Goal: Information Seeking & Learning: Learn about a topic

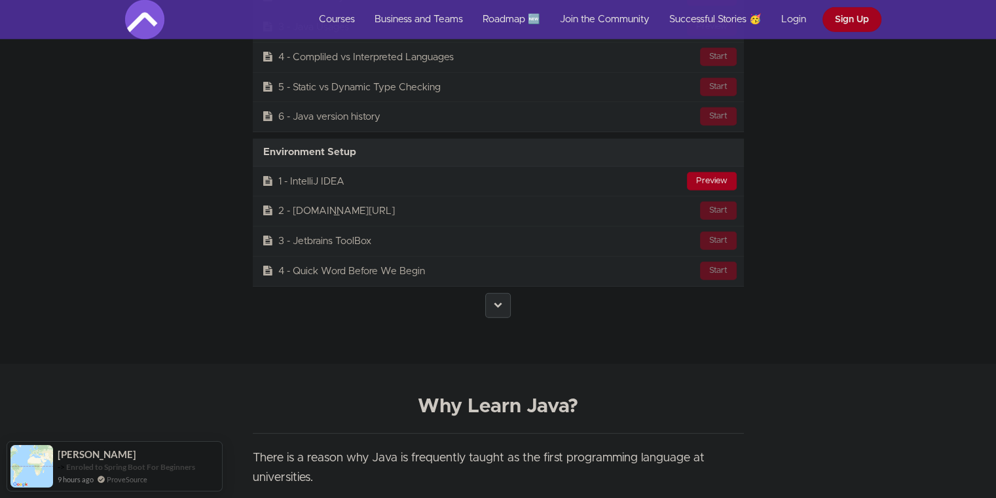
scroll to position [3607, 0]
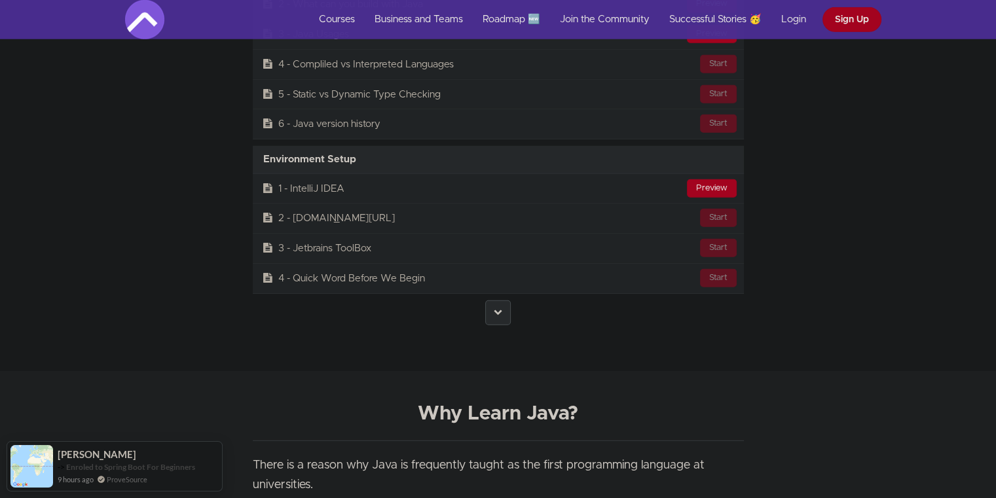
click at [500, 301] on link at bounding box center [498, 313] width 26 height 25
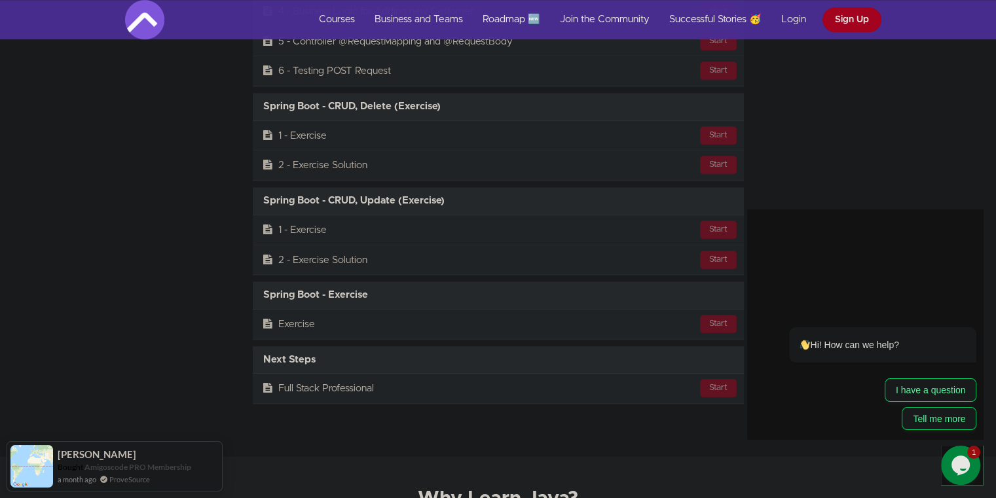
scroll to position [16081, 0]
click at [344, 16] on link "Courses" at bounding box center [337, 19] width 56 height 39
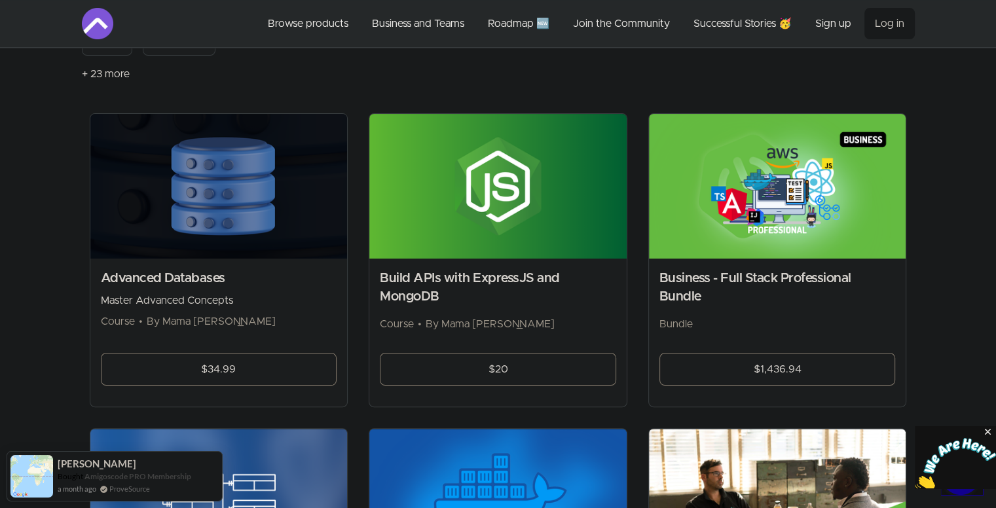
click at [803, 276] on h2 "Business - Full Stack Professional Bundle" at bounding box center [778, 287] width 236 height 37
click at [800, 360] on link "$1,436.94" at bounding box center [778, 369] width 236 height 33
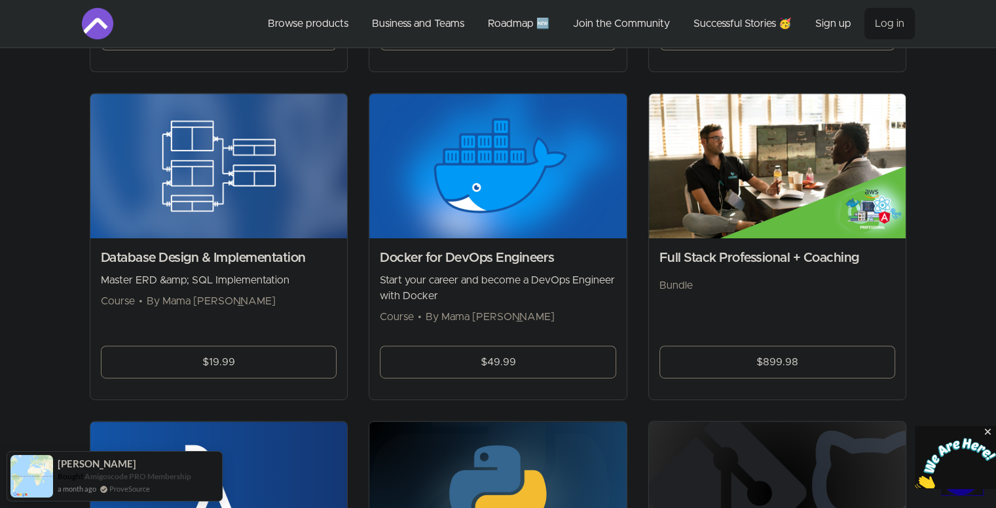
scroll to position [560, 0]
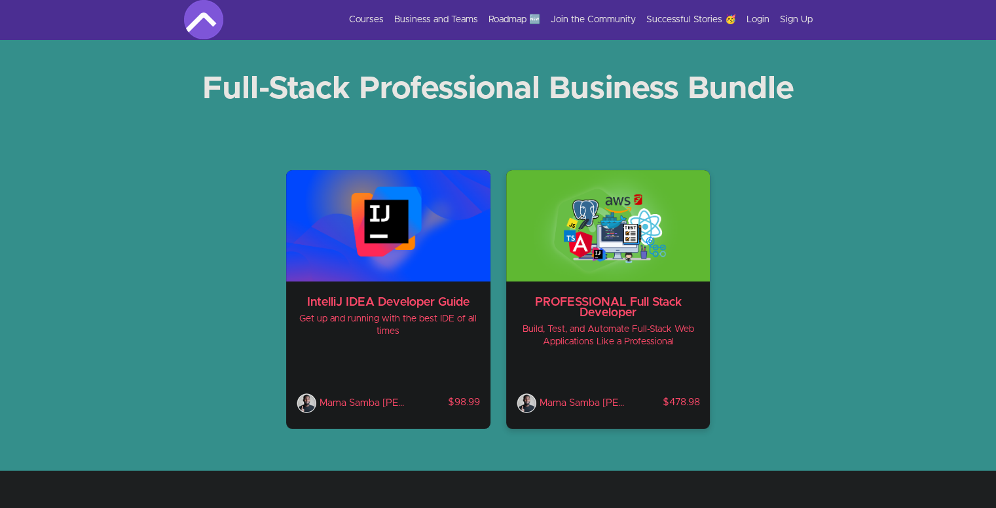
click at [630, 309] on h3 "PROFESSIONAL Full Stack Developer" at bounding box center [608, 307] width 183 height 21
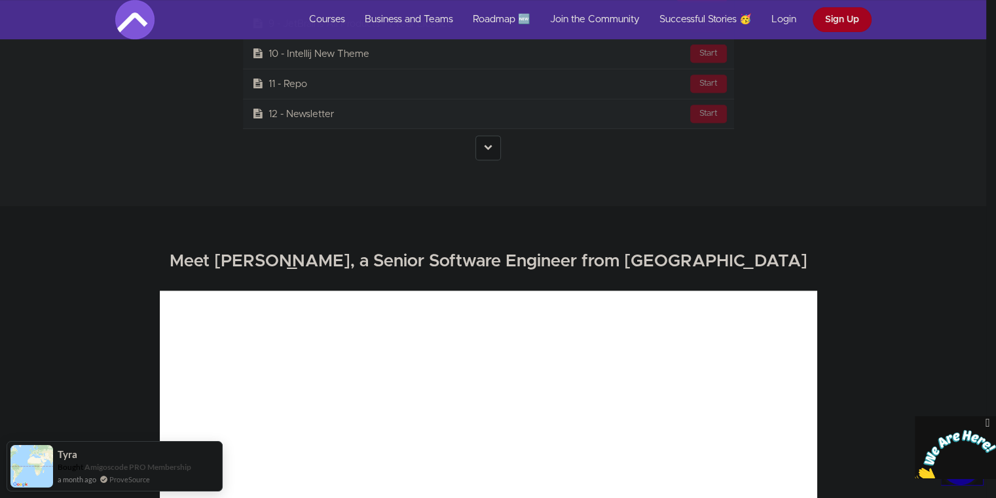
scroll to position [5544, 10]
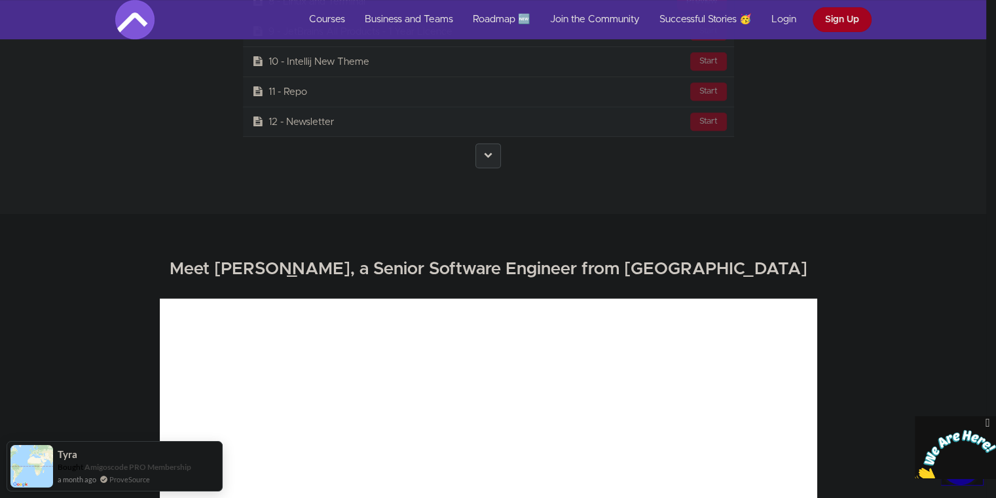
click at [480, 152] on link at bounding box center [489, 155] width 26 height 25
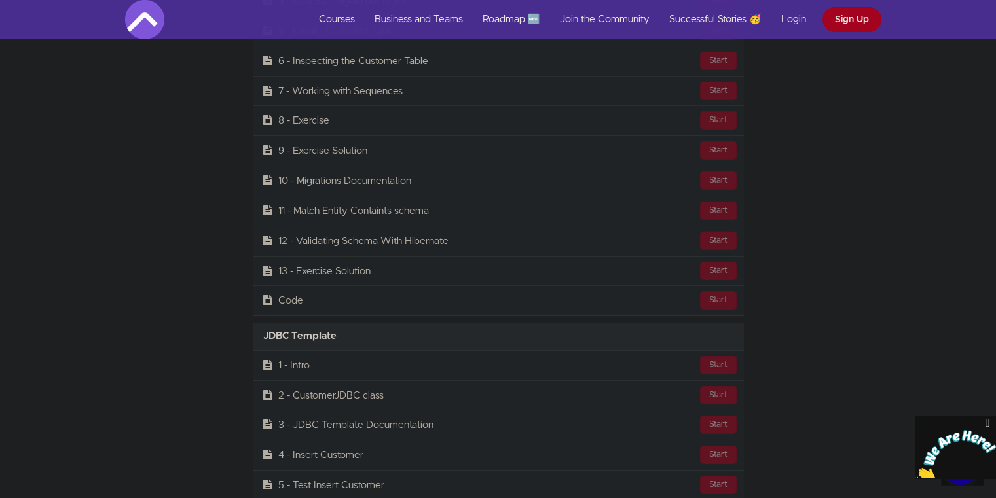
scroll to position [9079, 0]
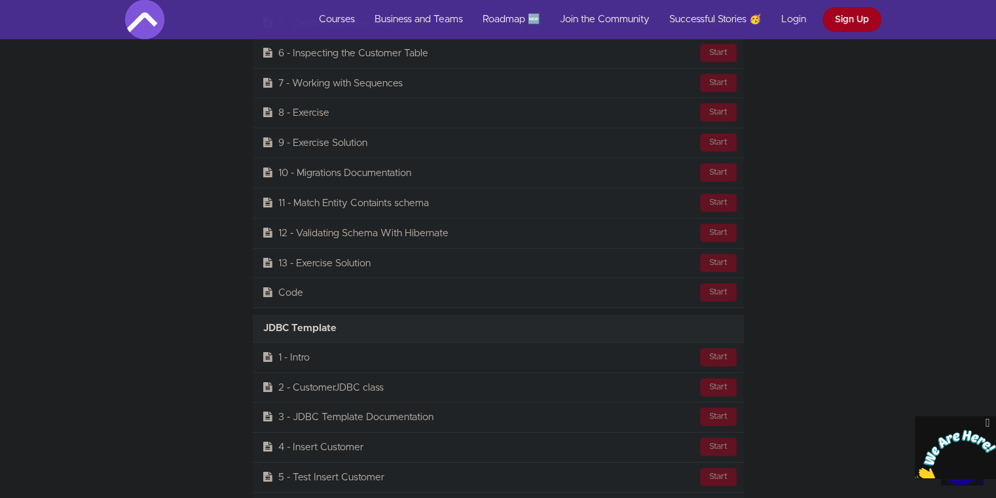
click at [987, 420] on icon "Close" at bounding box center [988, 424] width 12 height 14
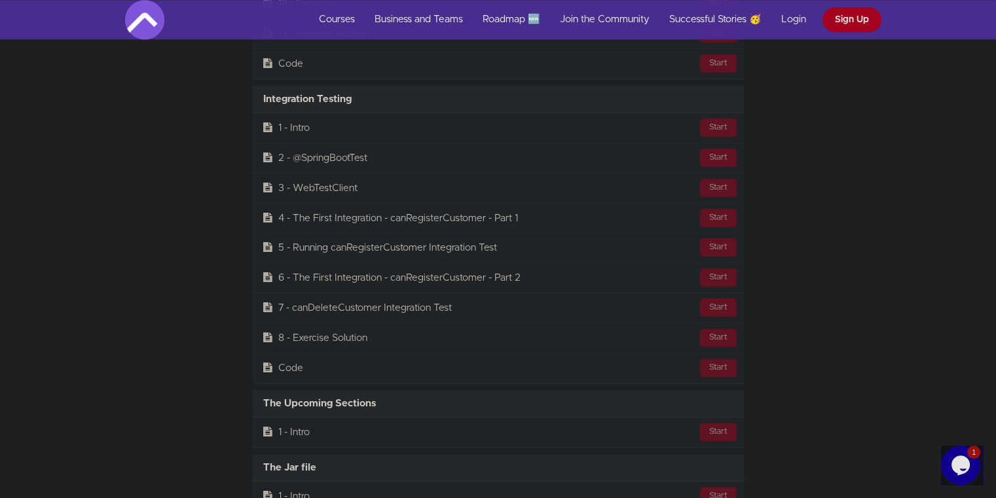
scroll to position [11840, 0]
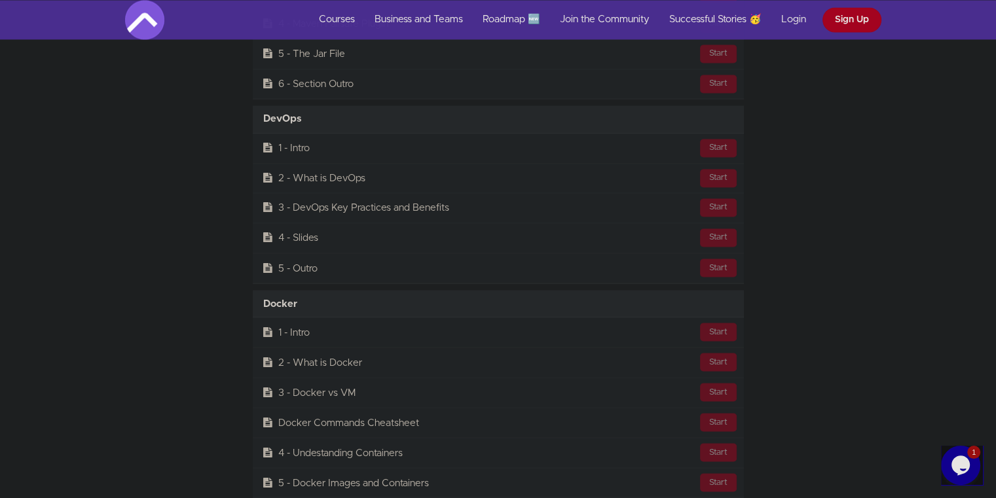
scroll to position [12193, 0]
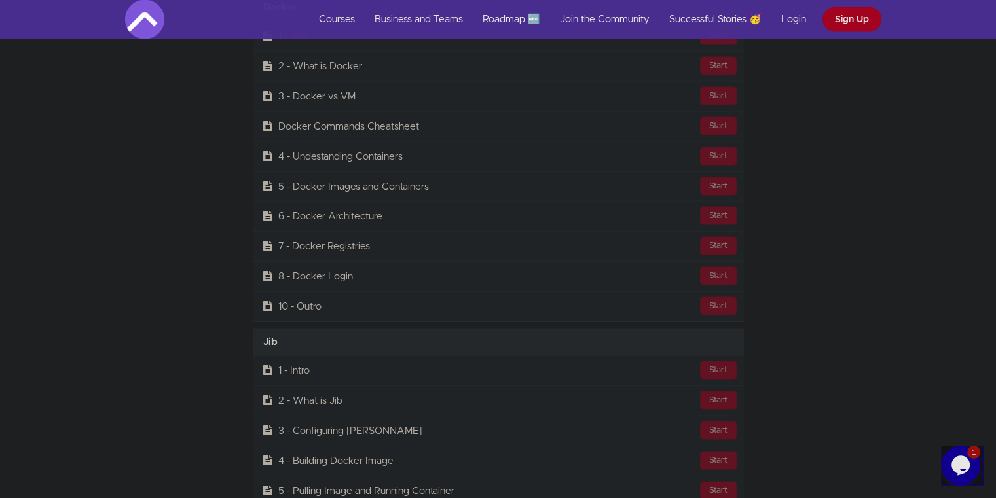
scroll to position [12489, 0]
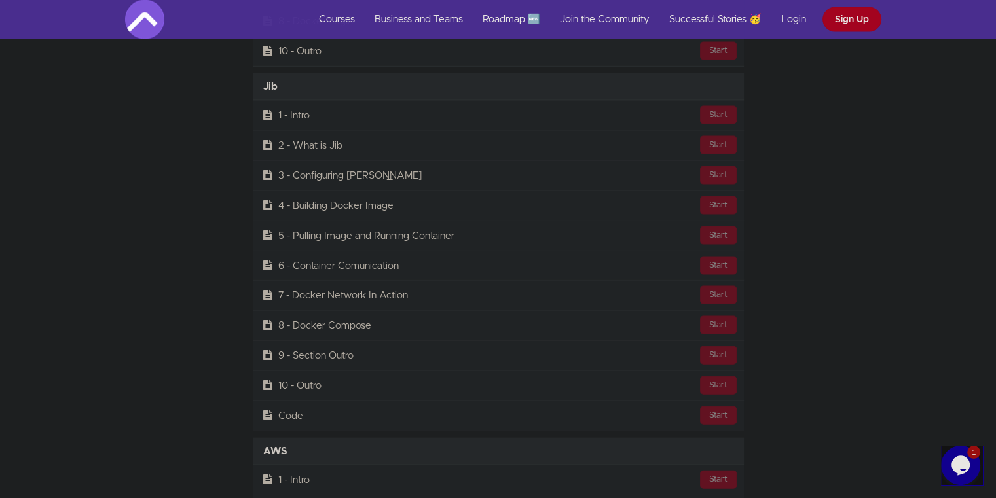
scroll to position [12801, 0]
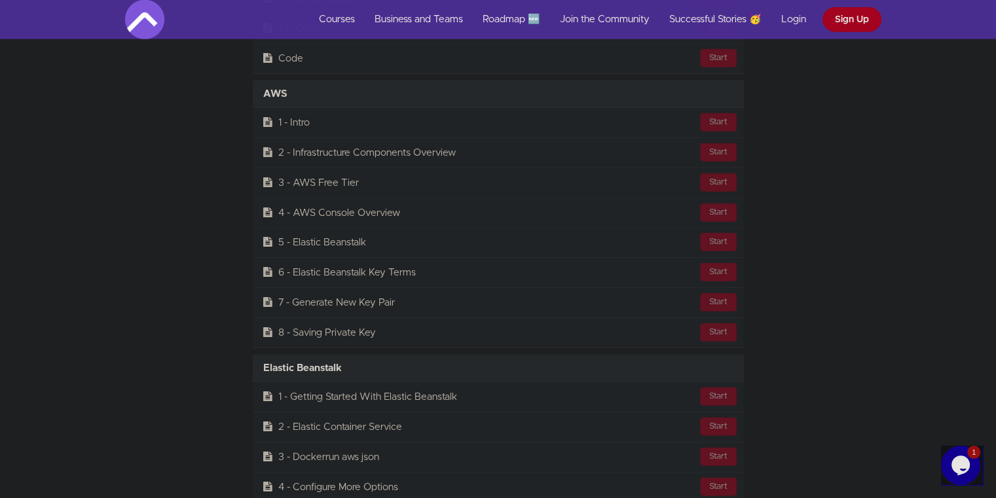
scroll to position [13105, 0]
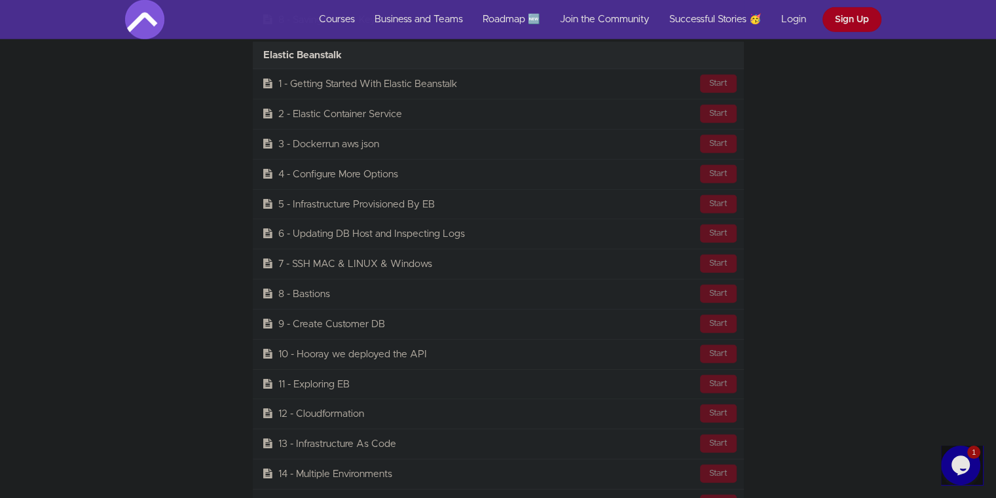
scroll to position [13417, 0]
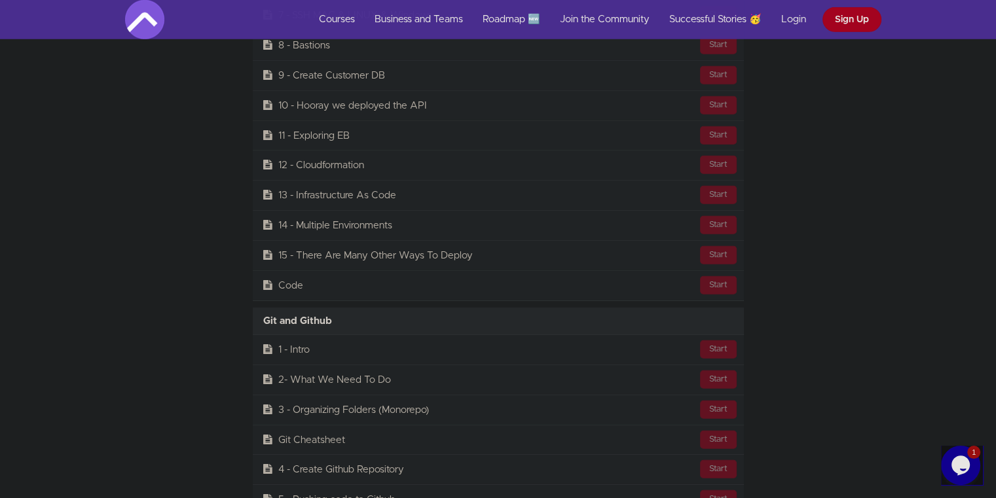
scroll to position [13671, 0]
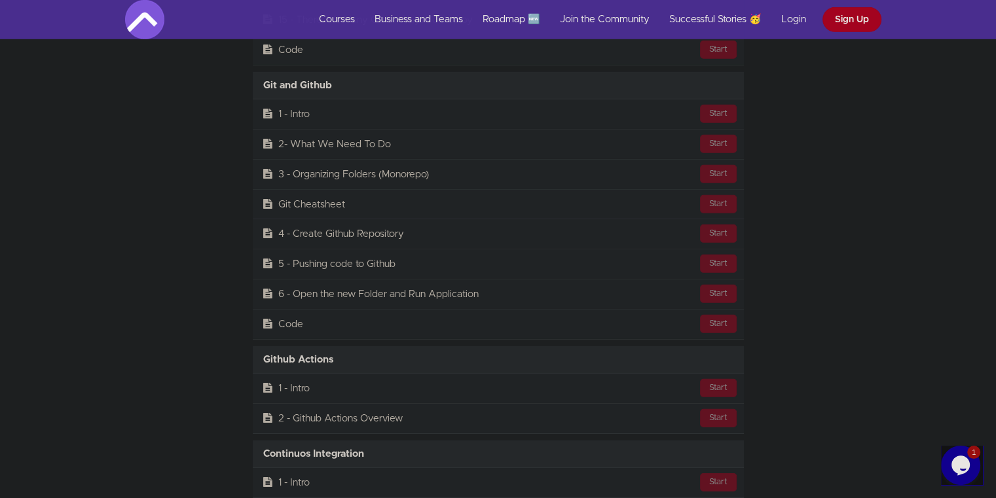
scroll to position [13914, 0]
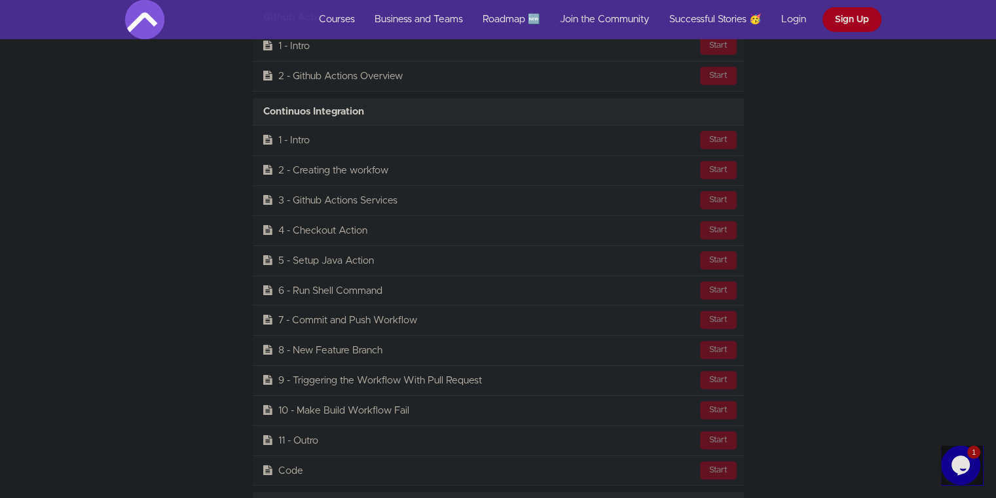
scroll to position [14394, 0]
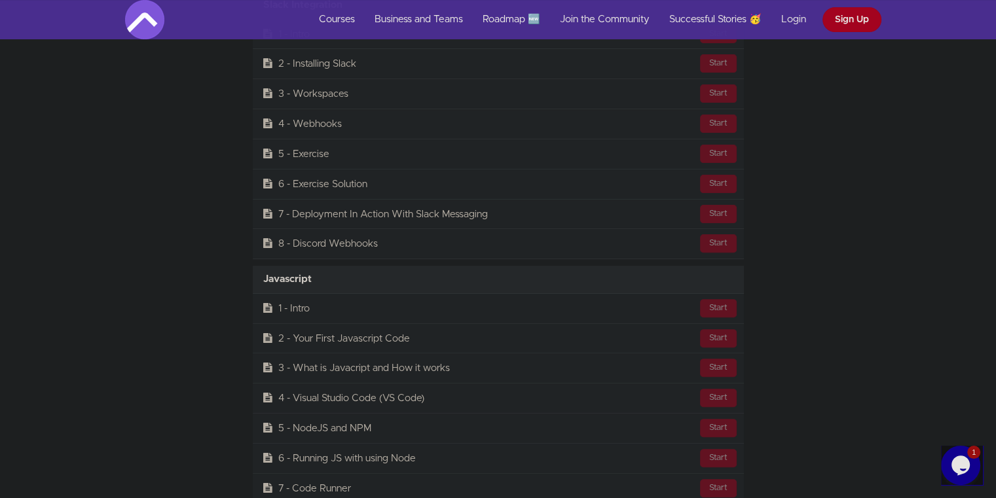
scroll to position [15319, 0]
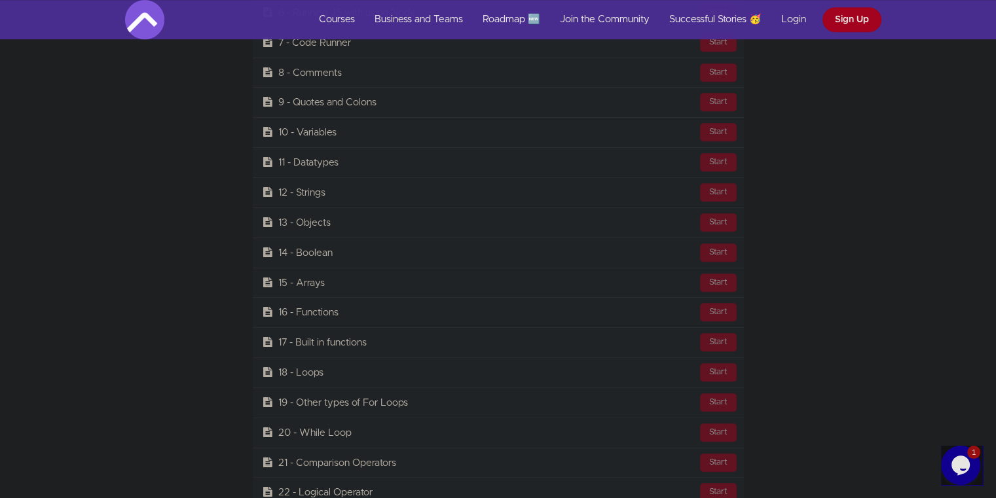
scroll to position [15767, 0]
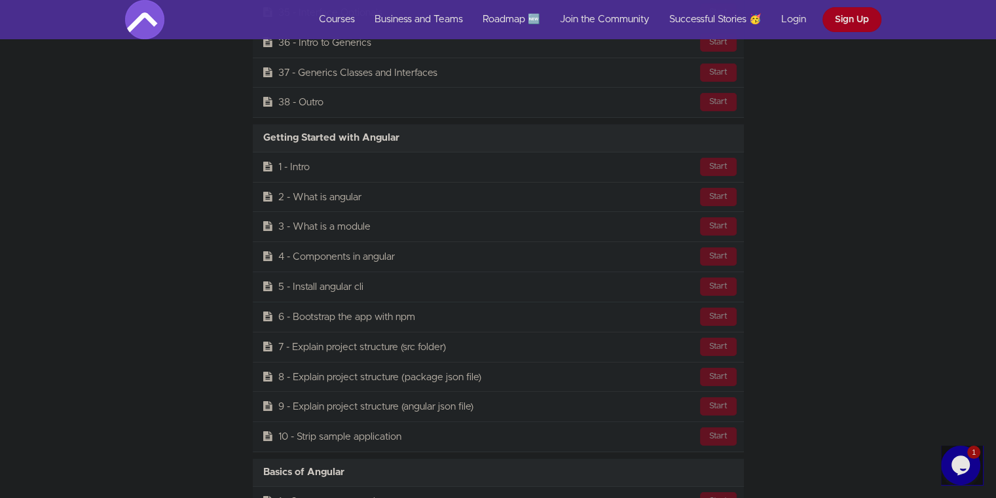
scroll to position [24727, 0]
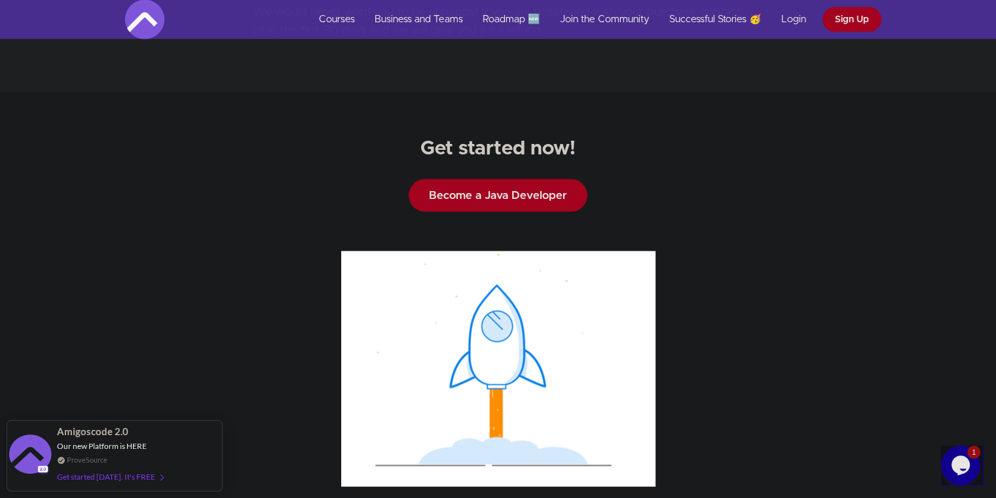
scroll to position [12763, 0]
click at [154, 252] on div "I can’t wait to join you on your journey to becoming a Java Mastermind!" at bounding box center [498, 407] width 996 height 310
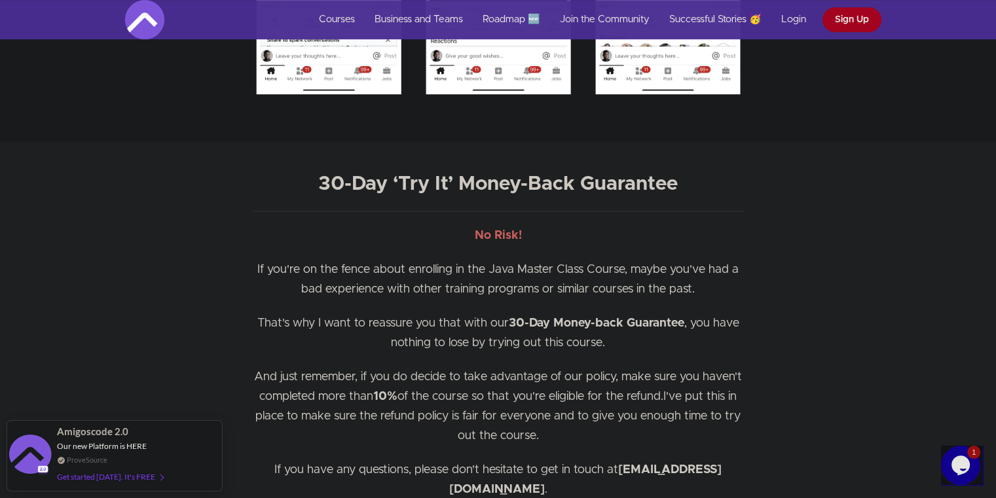
scroll to position [10664, 0]
click at [204, 274] on div "30-Day ‘Try It’ Money-Back Guarantee No Risk! If you're on the fence about enro…" at bounding box center [498, 381] width 766 height 413
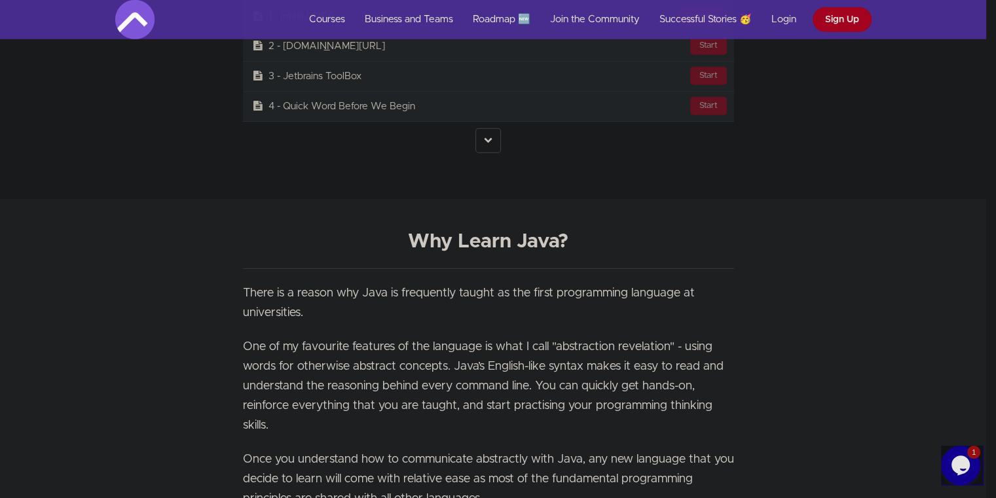
scroll to position [3717, 10]
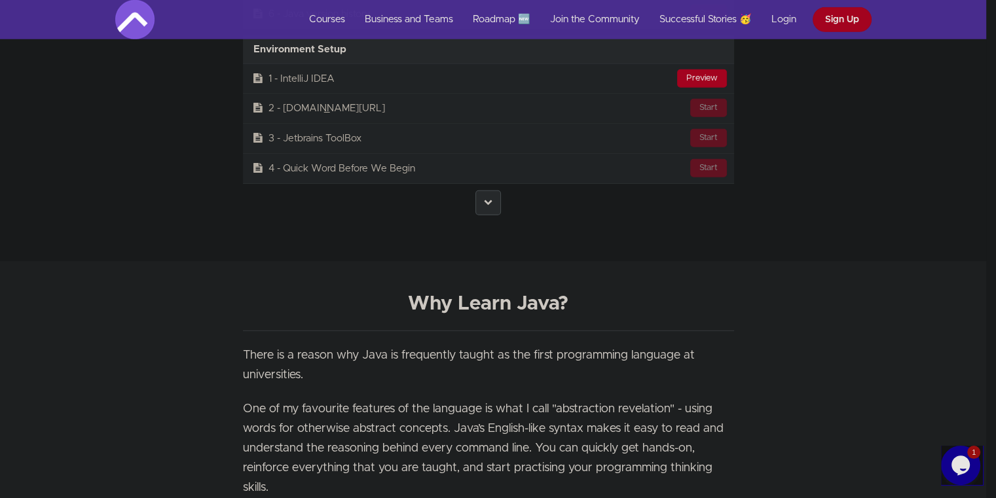
click at [489, 198] on icon at bounding box center [488, 202] width 9 height 9
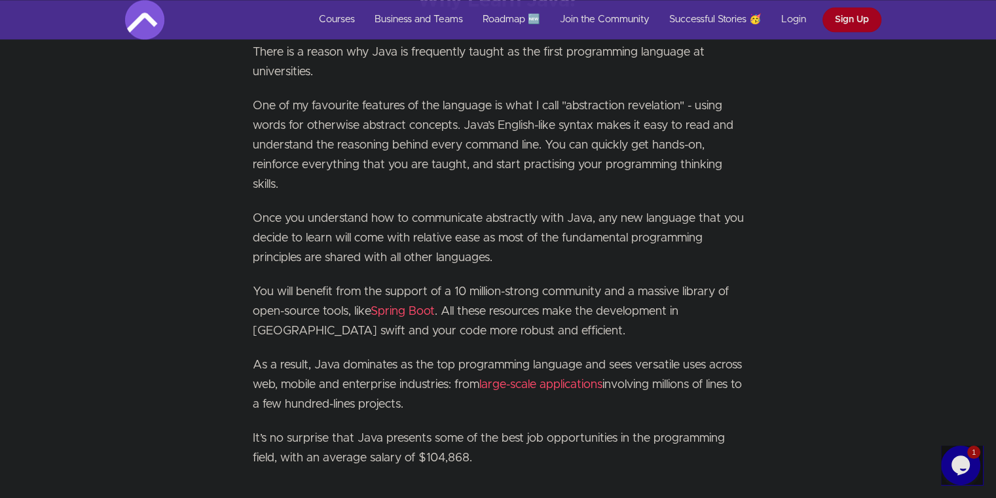
scroll to position [16579, 0]
